Goal: Navigation & Orientation: Understand site structure

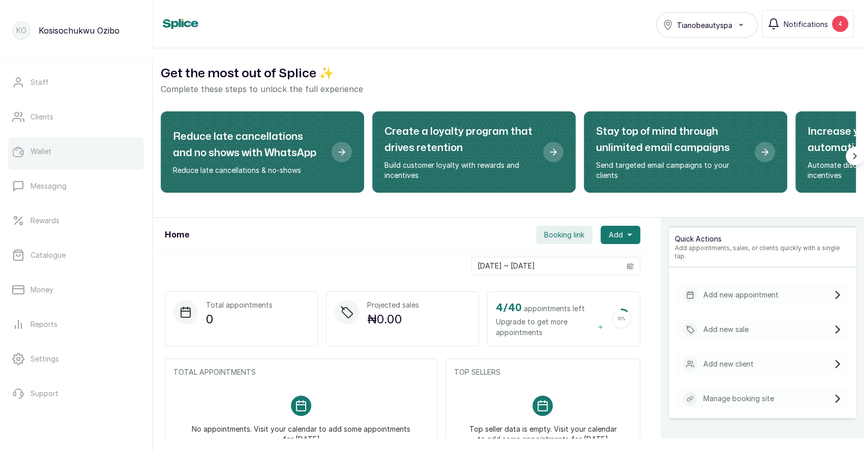
scroll to position [129, 0]
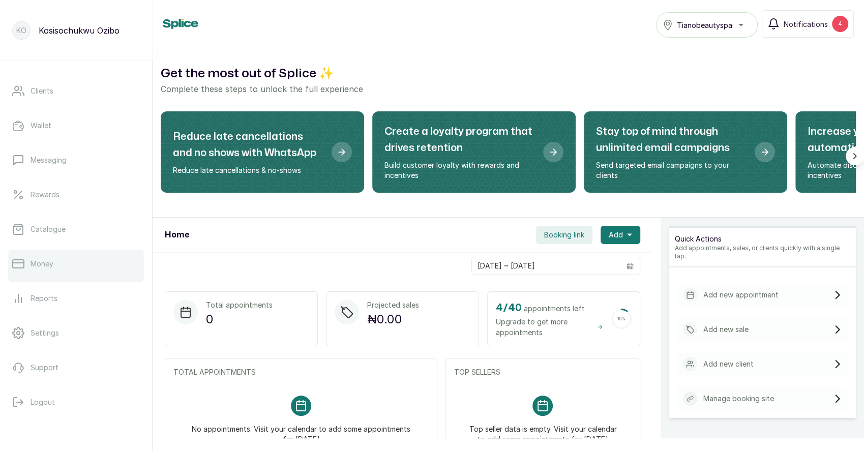
click at [40, 278] on div at bounding box center [76, 280] width 136 height 4
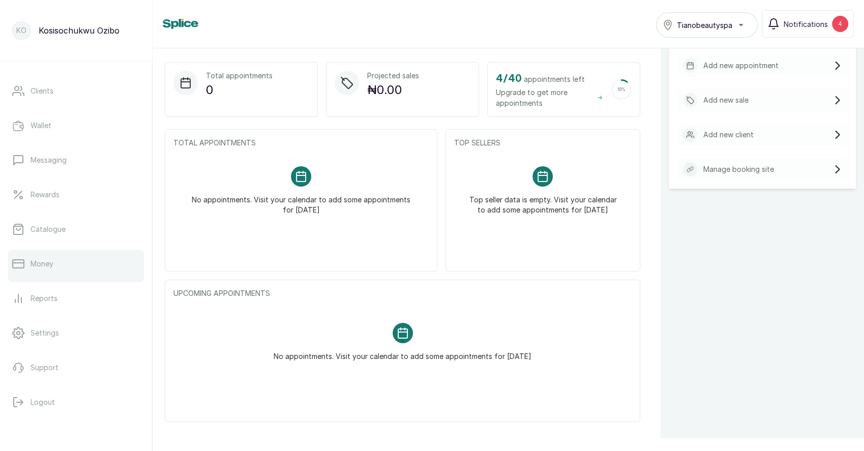
scroll to position [230, 0]
click at [44, 264] on p "Money" at bounding box center [41, 264] width 23 height 10
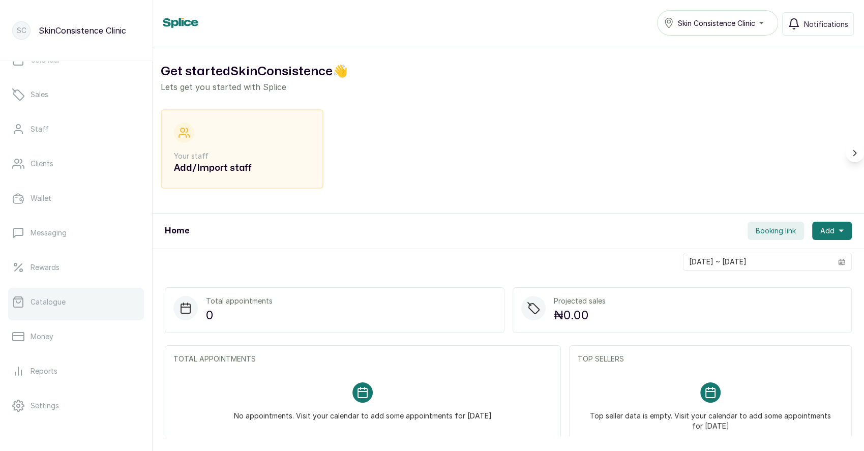
scroll to position [126, 0]
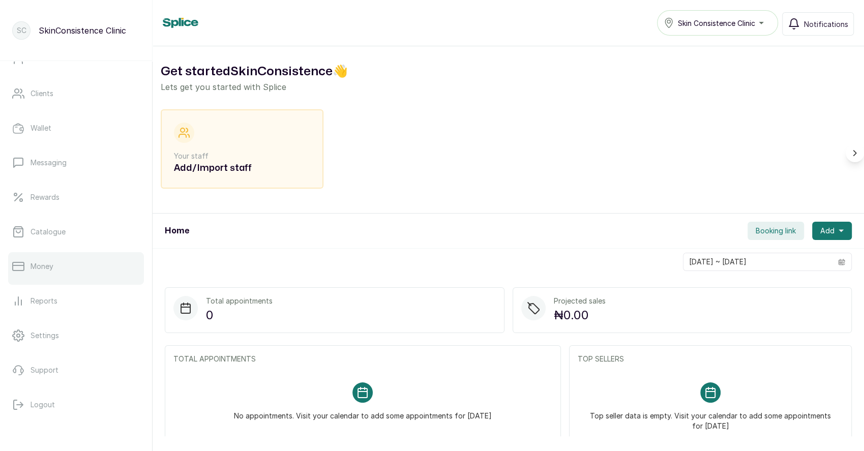
click at [55, 266] on link "Money" at bounding box center [76, 266] width 136 height 28
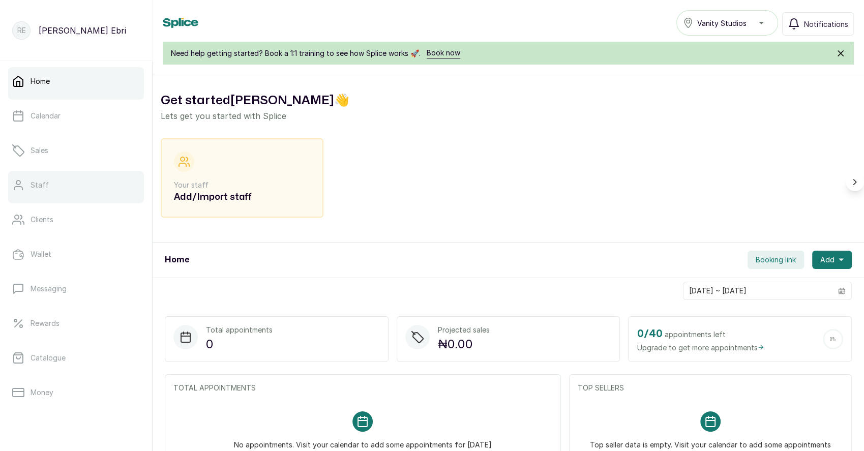
click at [49, 175] on link "Staff" at bounding box center [76, 185] width 136 height 28
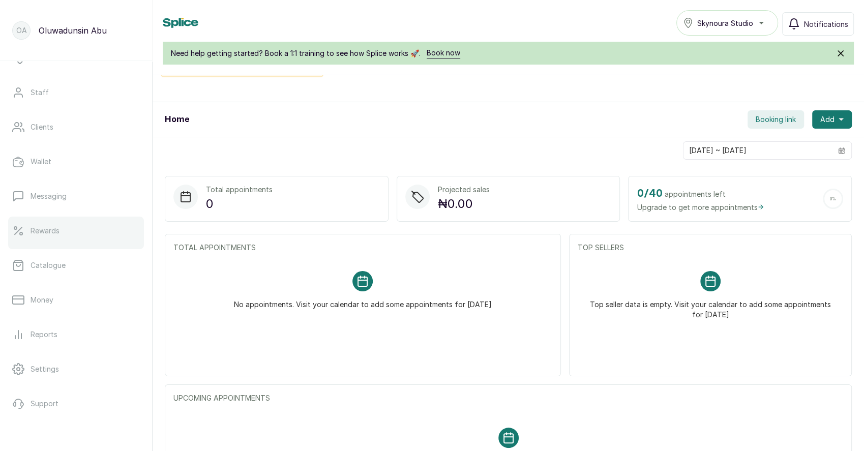
scroll to position [100, 0]
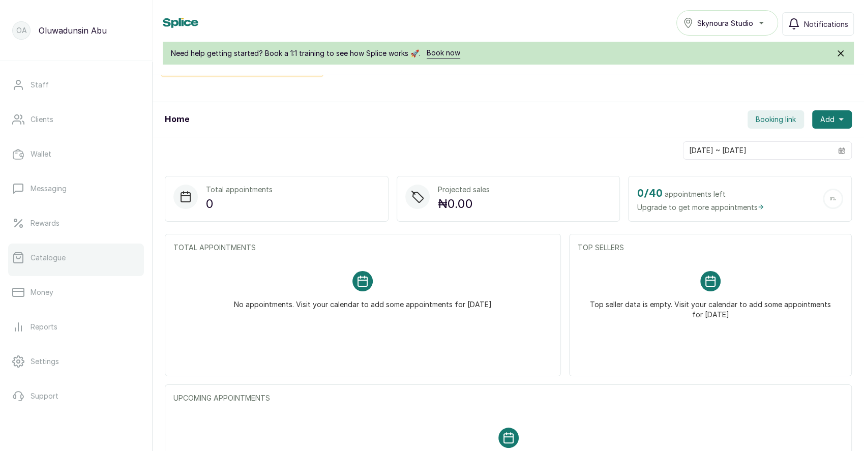
click at [68, 260] on link "Catalogue" at bounding box center [76, 257] width 136 height 28
